Goal: Check status: Check status

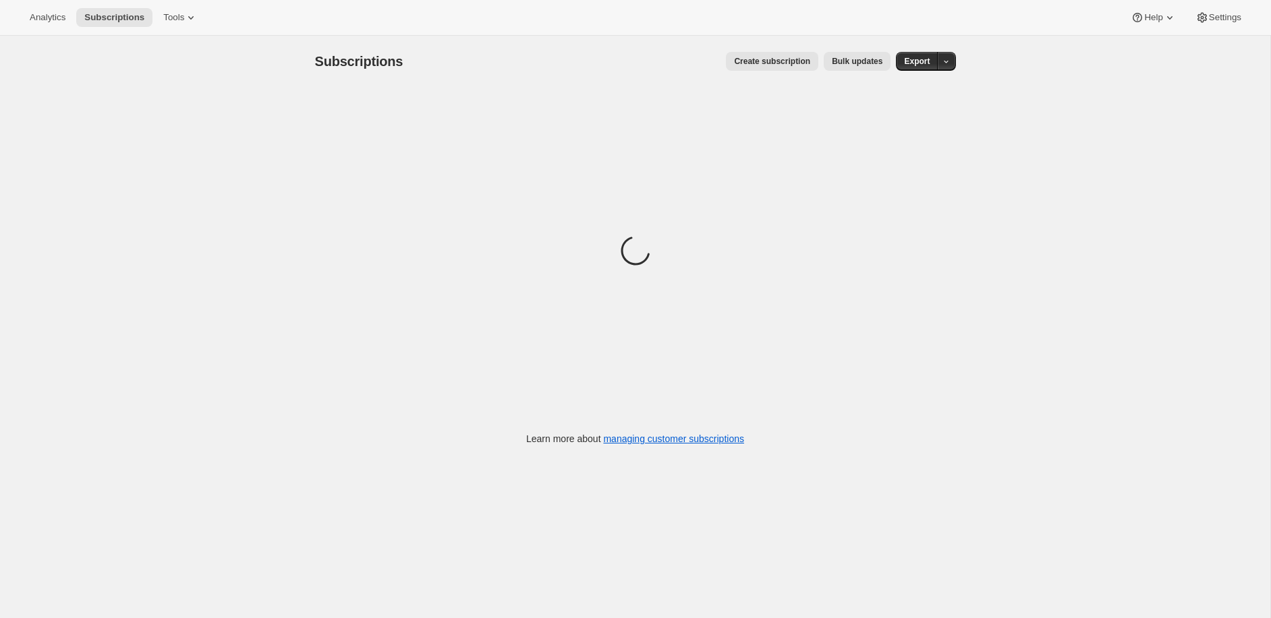
scroll to position [1, 0]
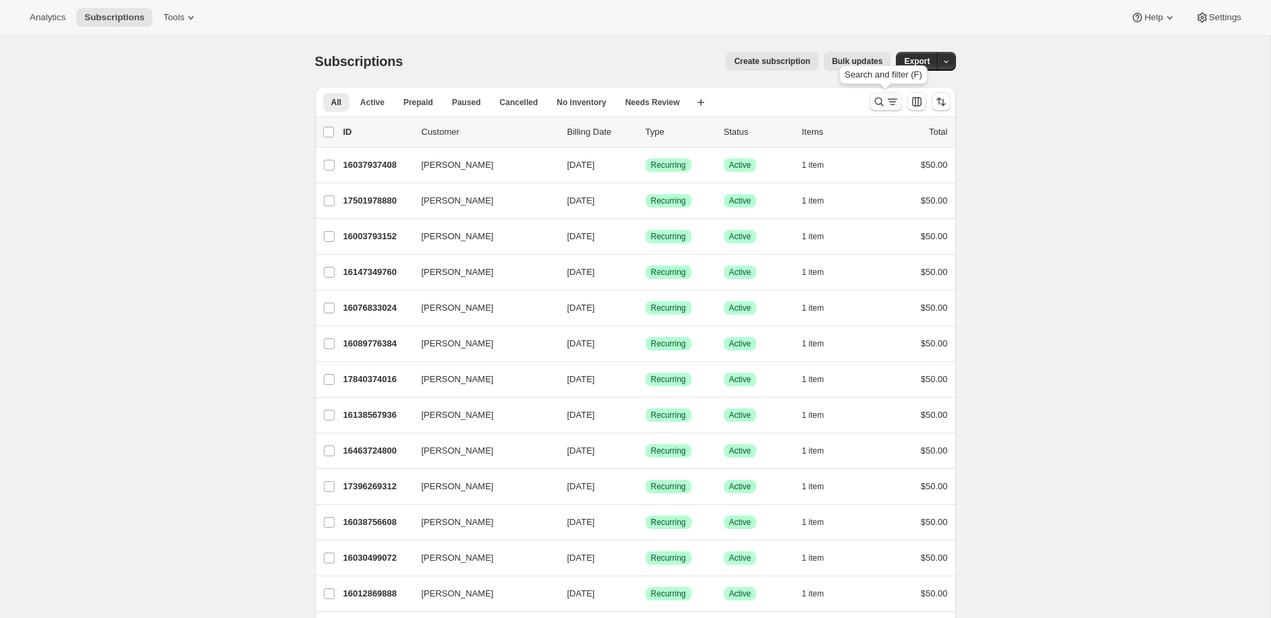
click at [881, 102] on icon "Search and filter results" at bounding box center [878, 101] width 13 height 13
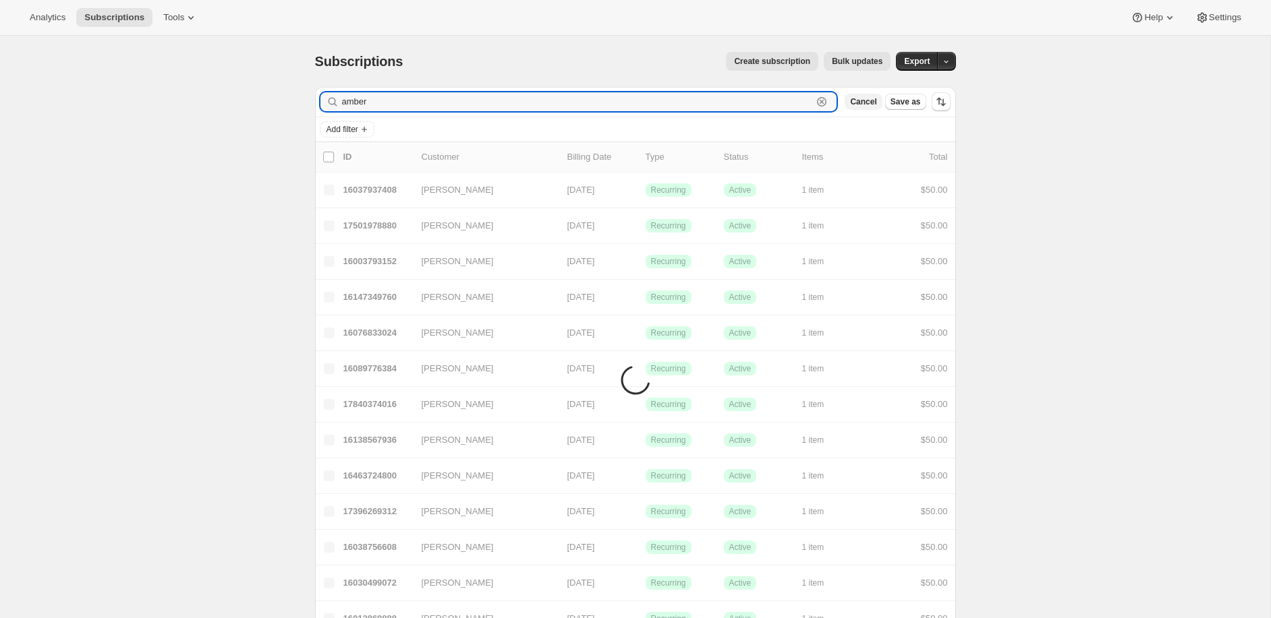
type input "[PERSON_NAME]"
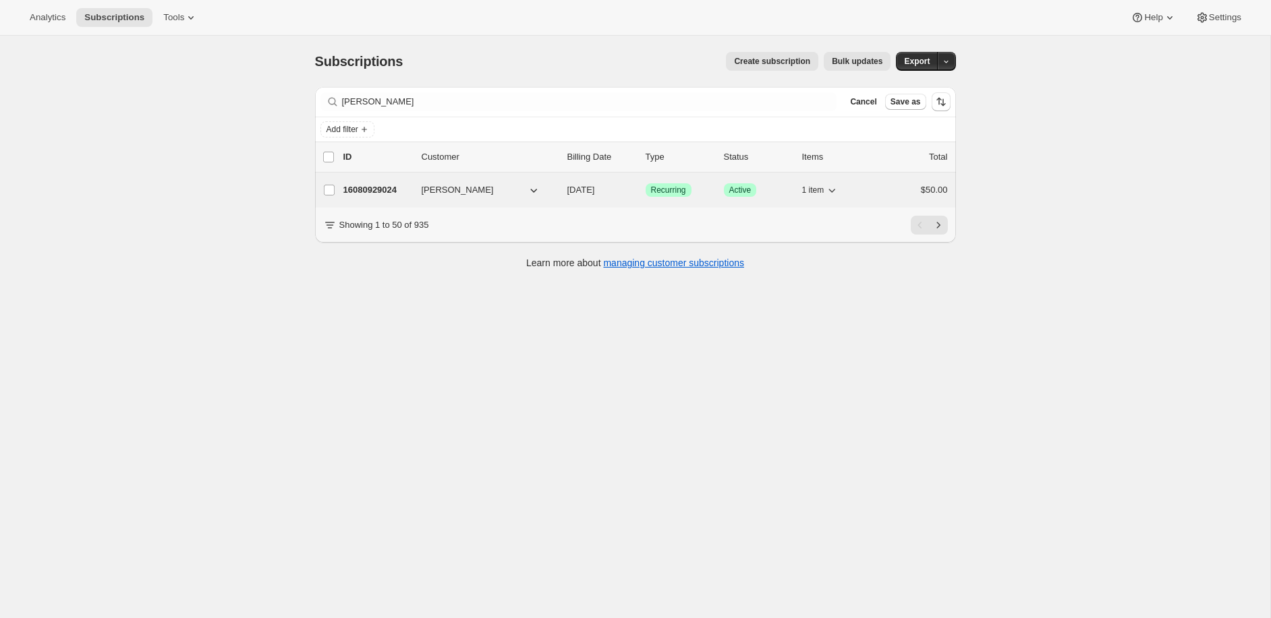
click at [382, 187] on p "16080929024" at bounding box center [376, 189] width 67 height 13
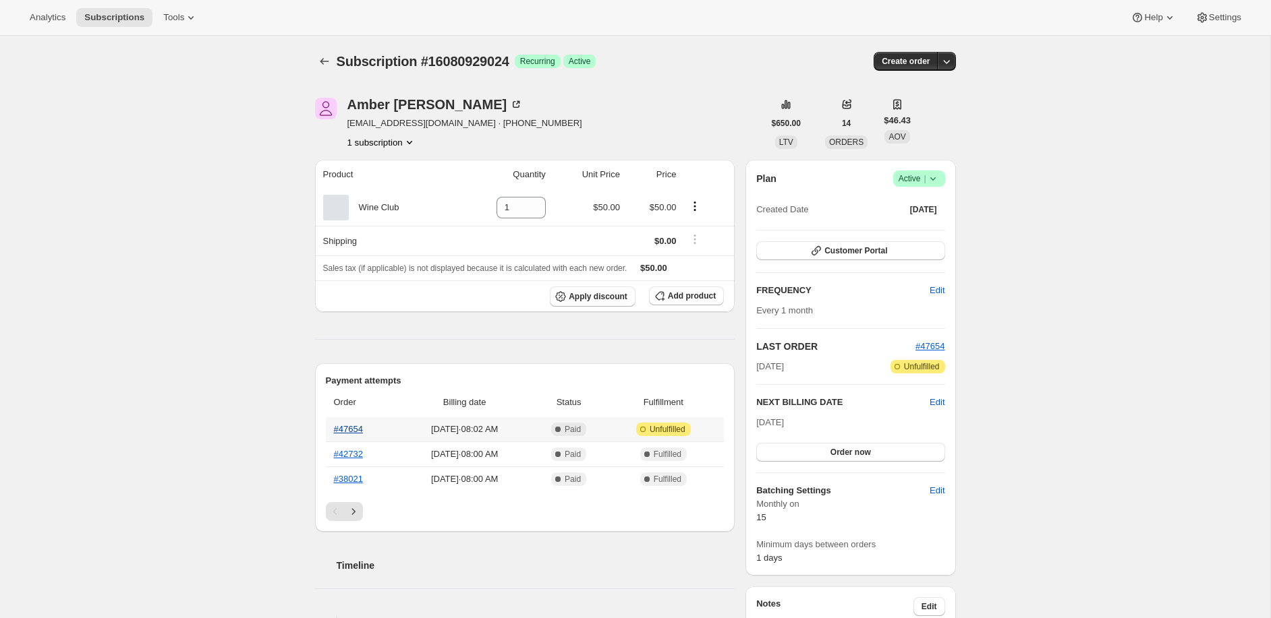
click at [352, 429] on link "#47654" at bounding box center [348, 429] width 29 height 10
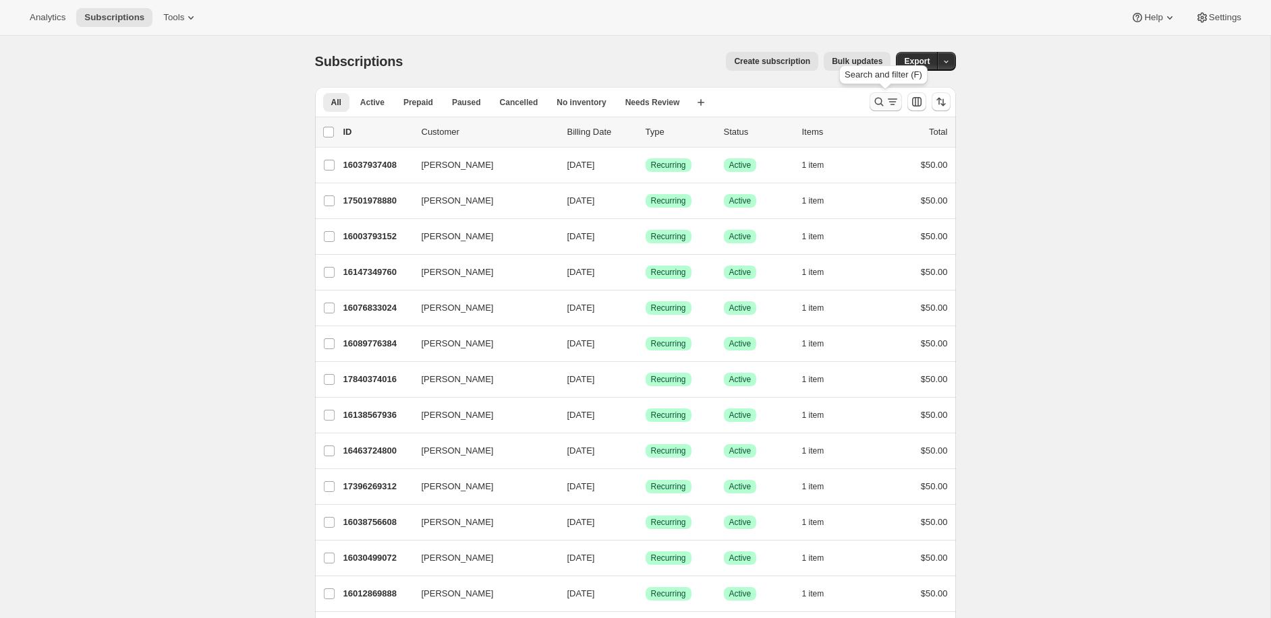
click at [889, 103] on icon "Search and filter results" at bounding box center [891, 101] width 13 height 13
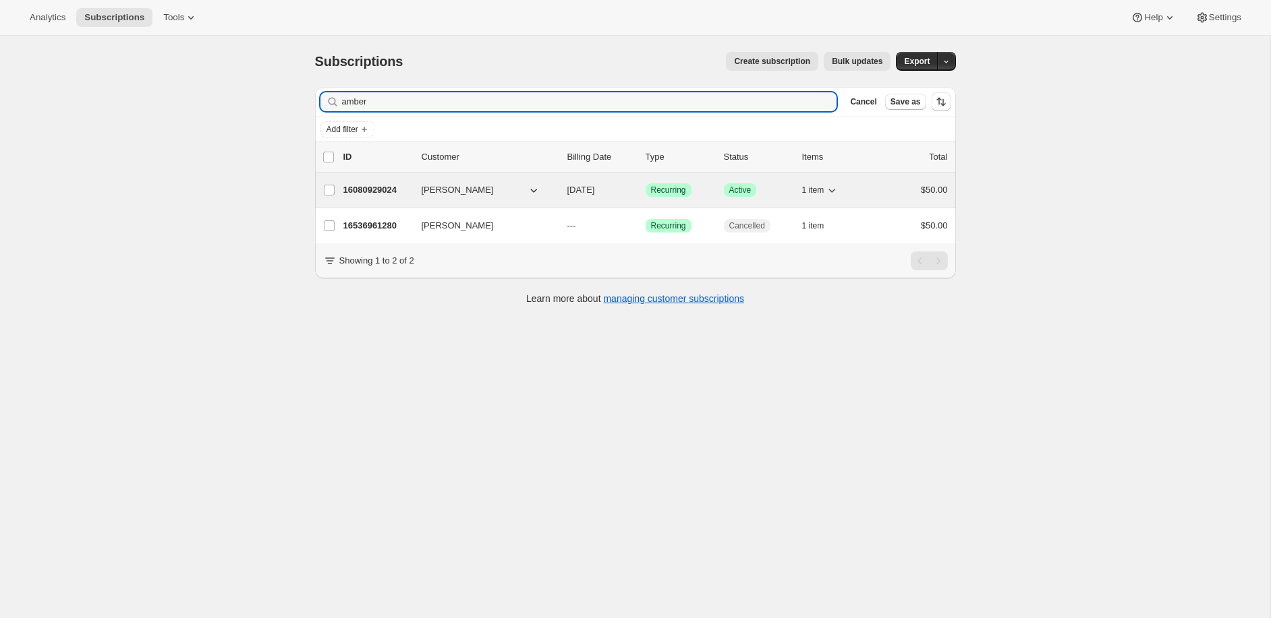
type input "amber"
click at [376, 187] on p "16080929024" at bounding box center [376, 189] width 67 height 13
